Goal: Find specific page/section: Find specific page/section

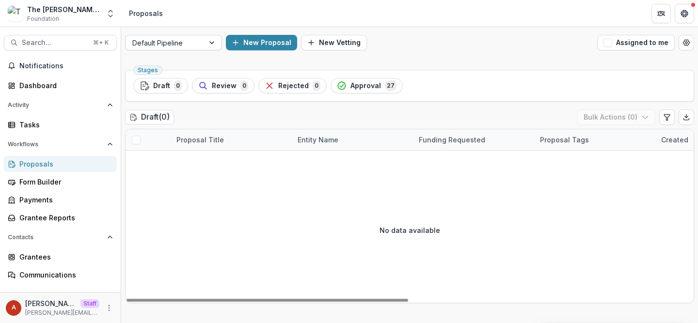
click at [181, 37] on div at bounding box center [164, 43] width 65 height 12
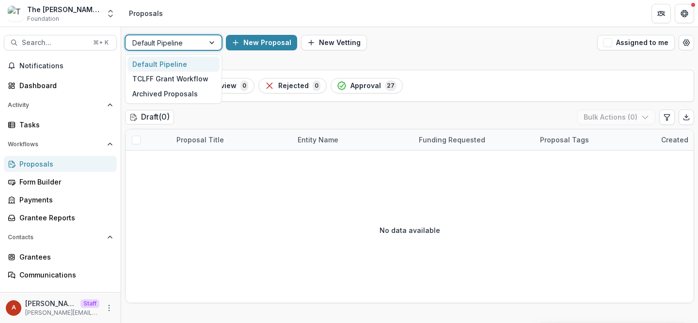
click at [176, 20] on header "Proposals" at bounding box center [409, 13] width 577 height 27
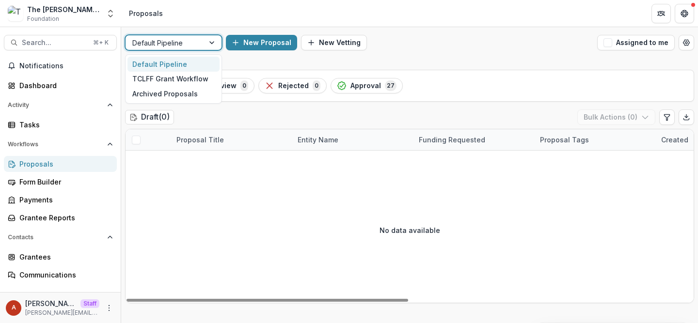
click at [162, 42] on div at bounding box center [164, 43] width 65 height 12
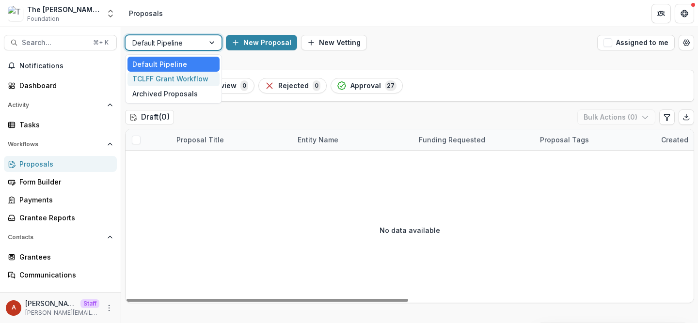
click at [162, 78] on div "TCLFF Grant Workflow" at bounding box center [173, 79] width 92 height 15
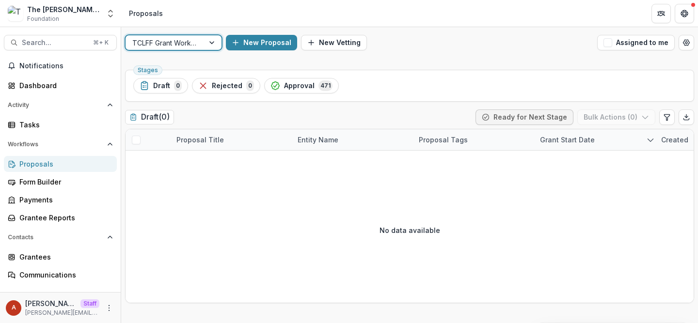
click at [188, 10] on header "Proposals" at bounding box center [409, 13] width 577 height 27
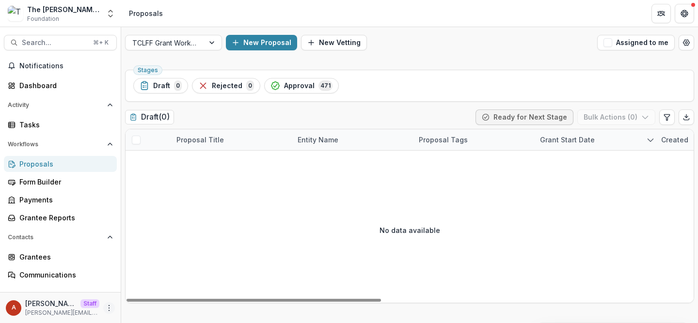
click at [105, 310] on icon "More" at bounding box center [109, 308] width 8 height 8
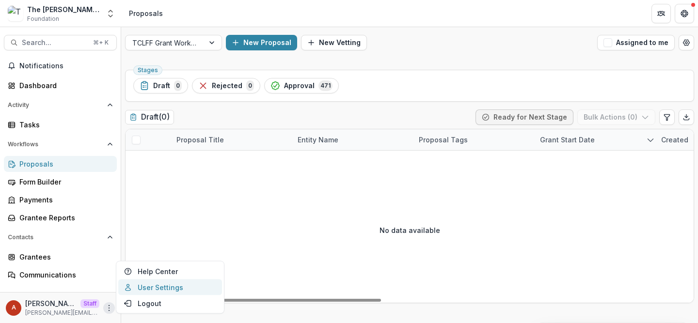
click at [136, 290] on link "User Settings" at bounding box center [170, 288] width 104 height 16
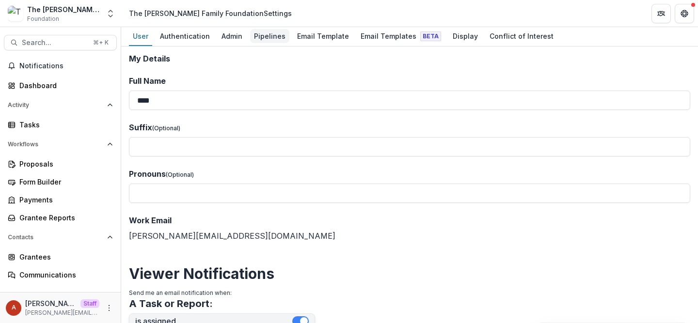
click at [260, 40] on div "Pipelines" at bounding box center [269, 36] width 39 height 14
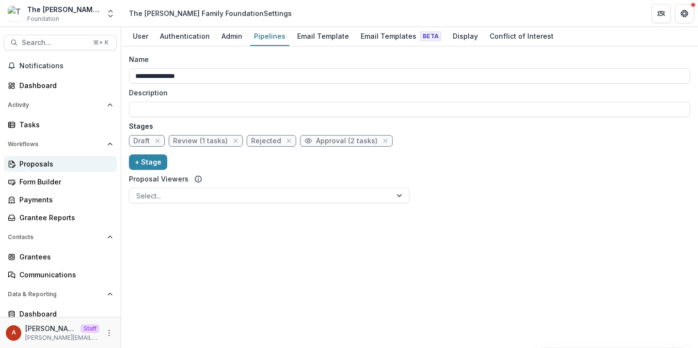
click at [36, 167] on div "Proposals" at bounding box center [64, 164] width 90 height 10
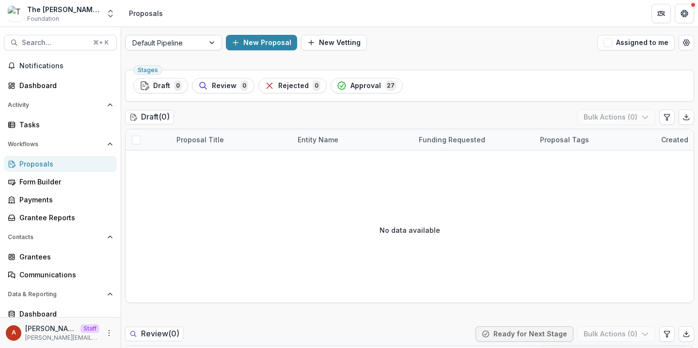
click at [203, 47] on div "Default Pipeline" at bounding box center [164, 43] width 78 height 14
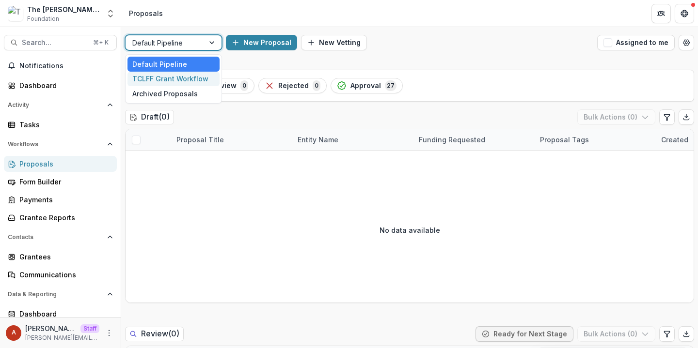
click at [189, 81] on div "TCLFF Grant Workflow" at bounding box center [173, 79] width 92 height 15
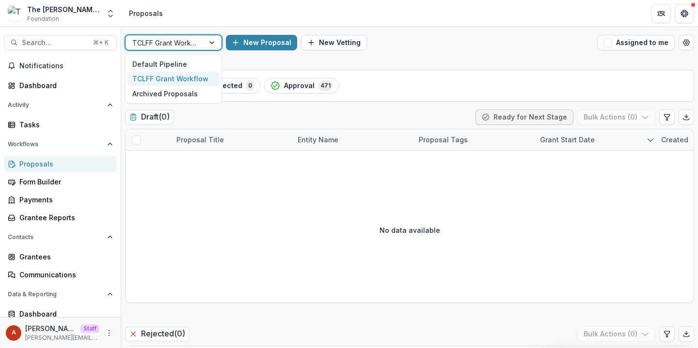
click at [172, 40] on div at bounding box center [164, 43] width 65 height 12
click at [173, 62] on div "Default Pipeline" at bounding box center [173, 64] width 92 height 15
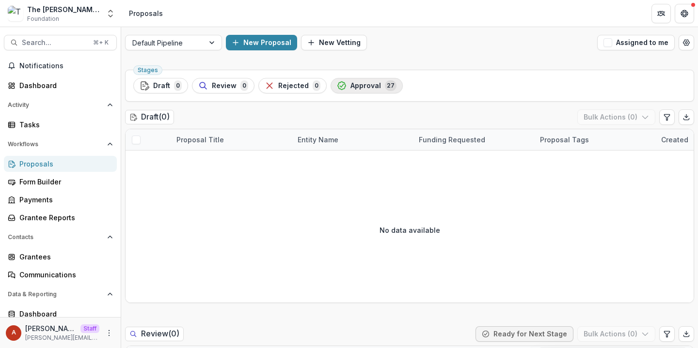
click at [355, 86] on span "Approval" at bounding box center [365, 86] width 31 height 8
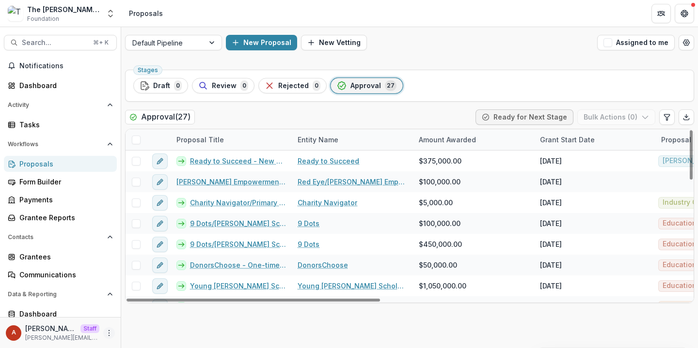
click at [106, 323] on icon "More" at bounding box center [109, 333] width 8 height 8
click at [159, 313] on link "User Settings" at bounding box center [170, 313] width 104 height 16
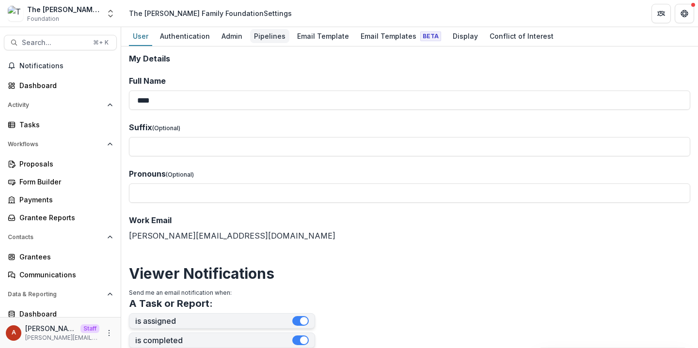
click at [271, 33] on div "Pipelines" at bounding box center [269, 36] width 39 height 14
